Goal: Information Seeking & Learning: Learn about a topic

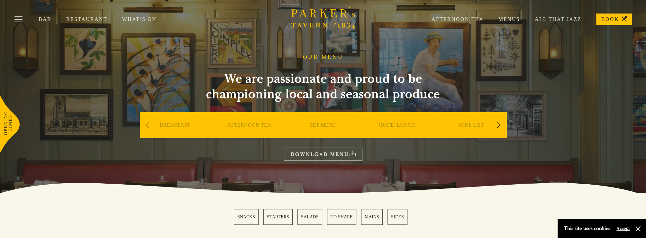
click at [372, 217] on link "MAINS" at bounding box center [372, 217] width 22 height 16
click at [500, 126] on div "Next slide" at bounding box center [499, 125] width 9 height 14
click at [472, 124] on link "A LA CARTE" at bounding box center [471, 135] width 30 height 26
